Goal: Information Seeking & Learning: Learn about a topic

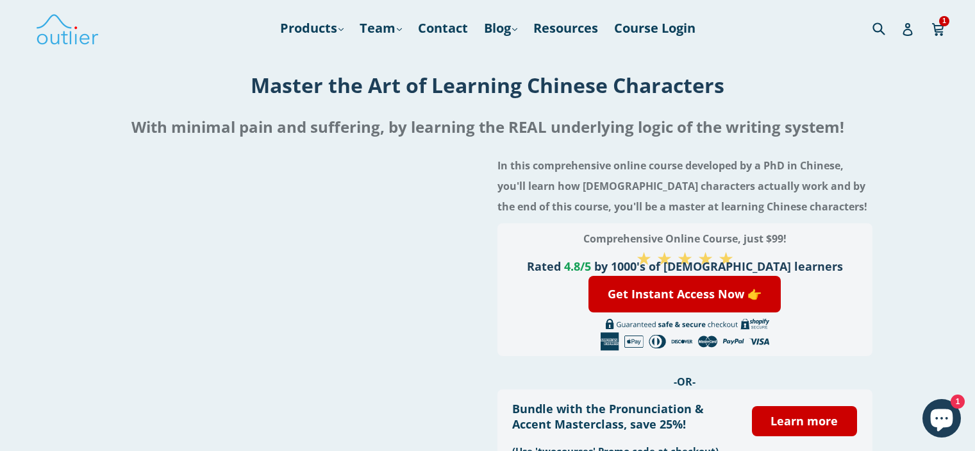
scroll to position [2756, 0]
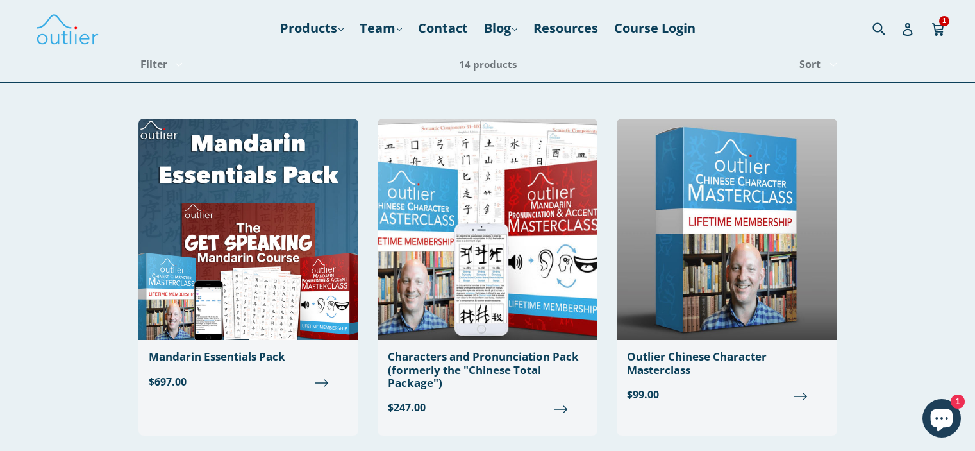
scroll to position [64, 0]
